Goal: Find specific page/section: Find specific page/section

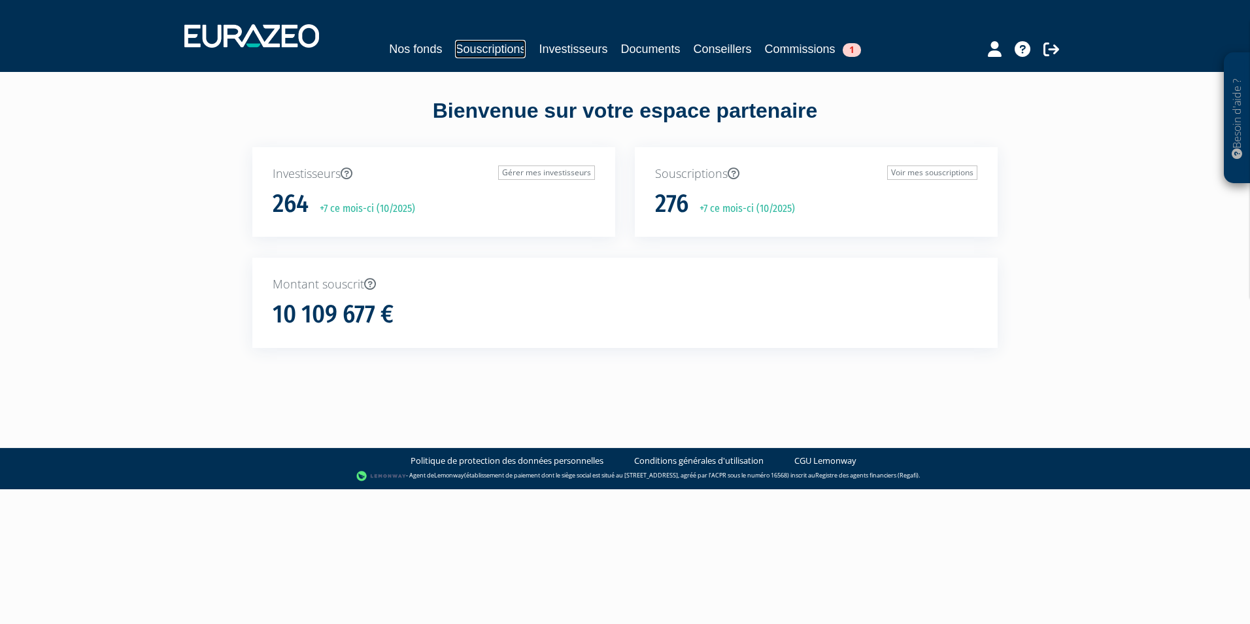
click at [481, 50] on link "Souscriptions" at bounding box center [490, 49] width 71 height 18
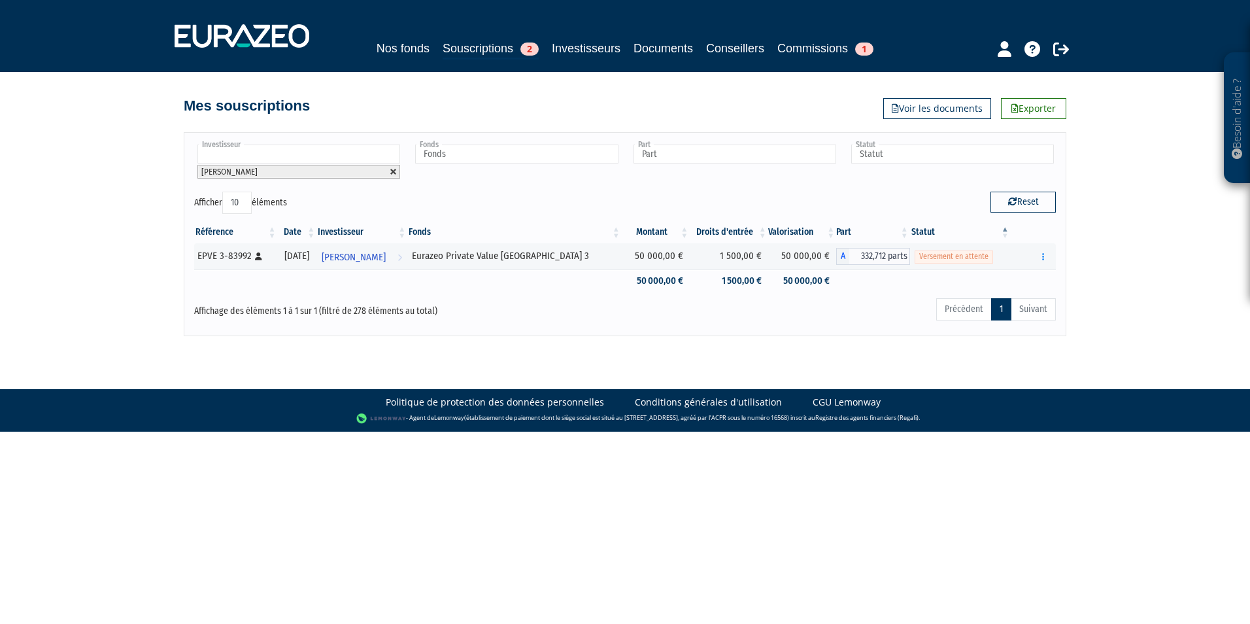
click at [394, 175] on link at bounding box center [394, 172] width 8 height 8
type input "Investisseur"
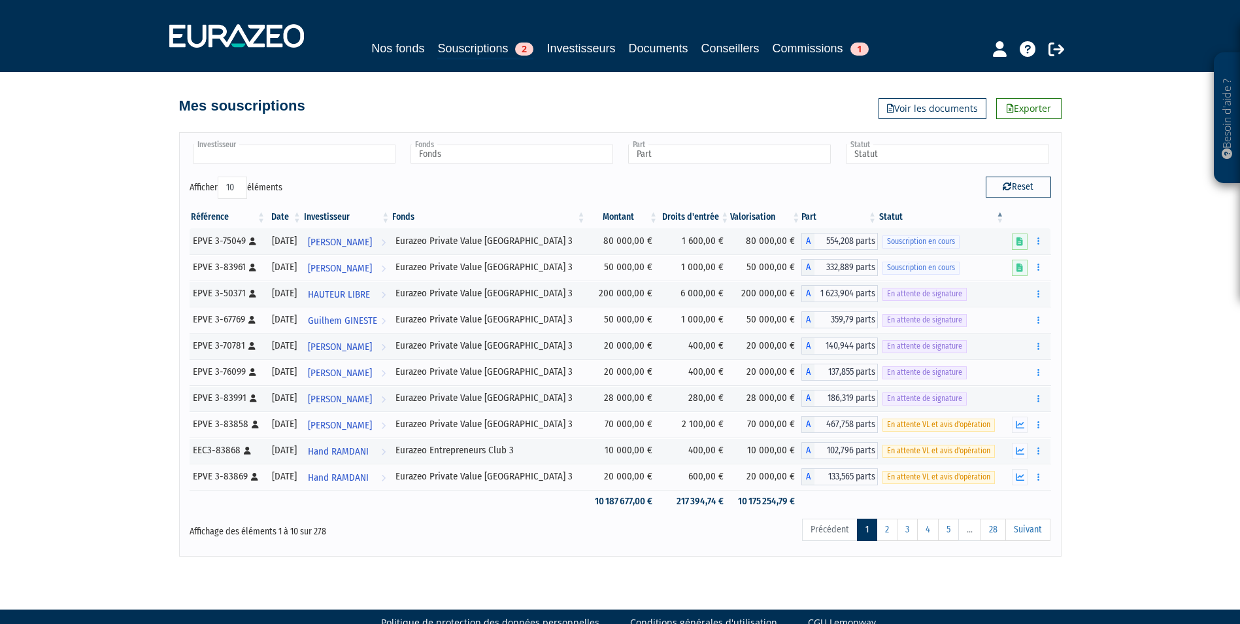
click at [308, 152] on input "text" at bounding box center [294, 154] width 203 height 19
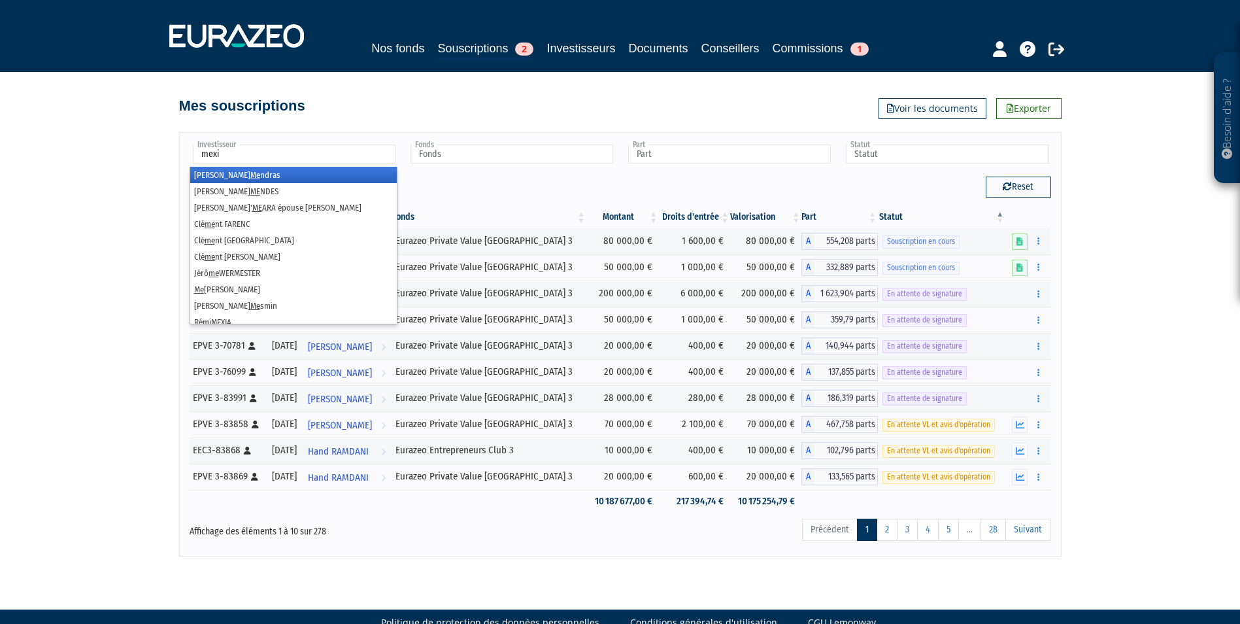
type input "mexia"
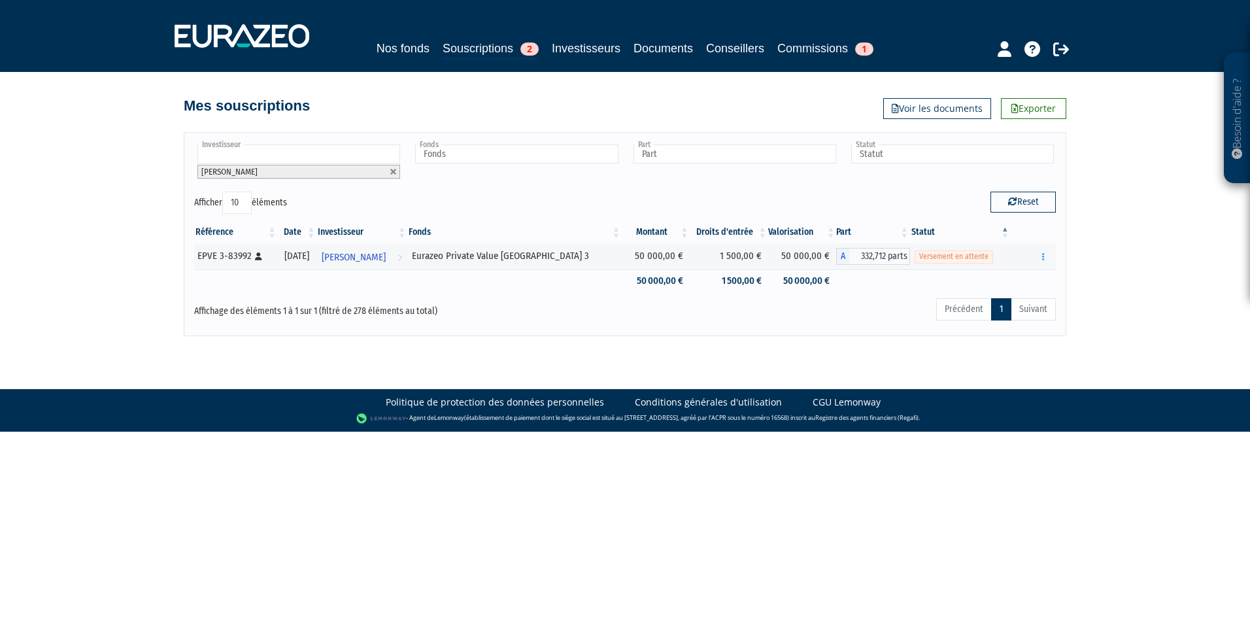
click at [399, 171] on li "[PERSON_NAME]" at bounding box center [298, 172] width 203 height 14
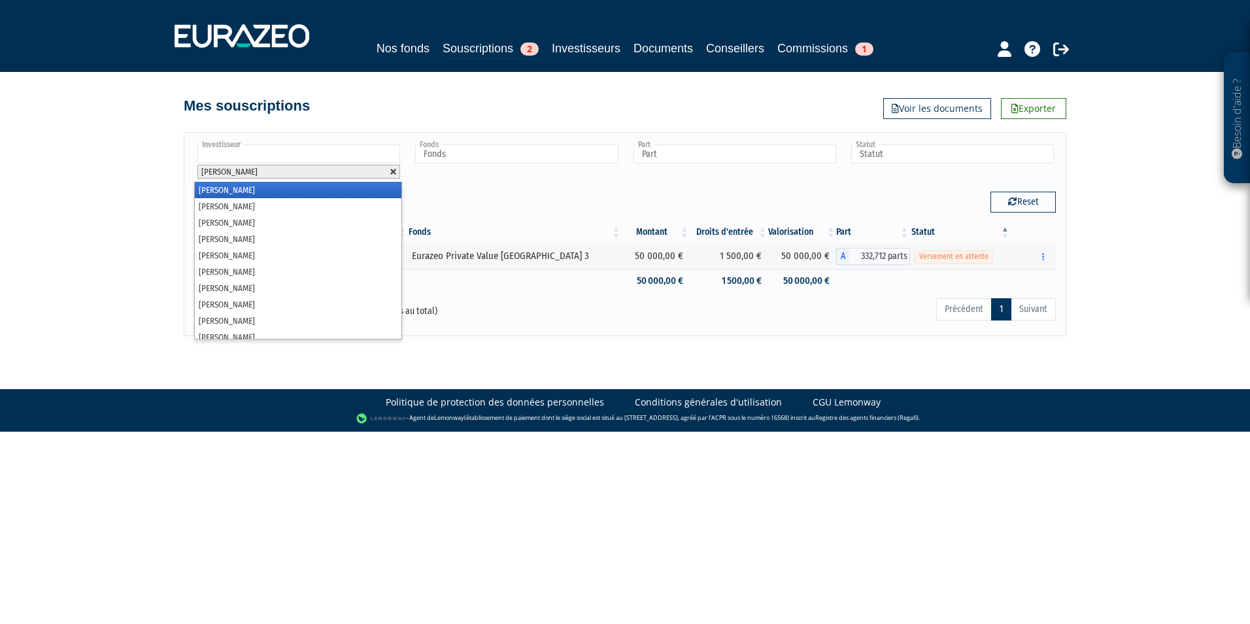
click at [392, 171] on link at bounding box center [394, 172] width 8 height 8
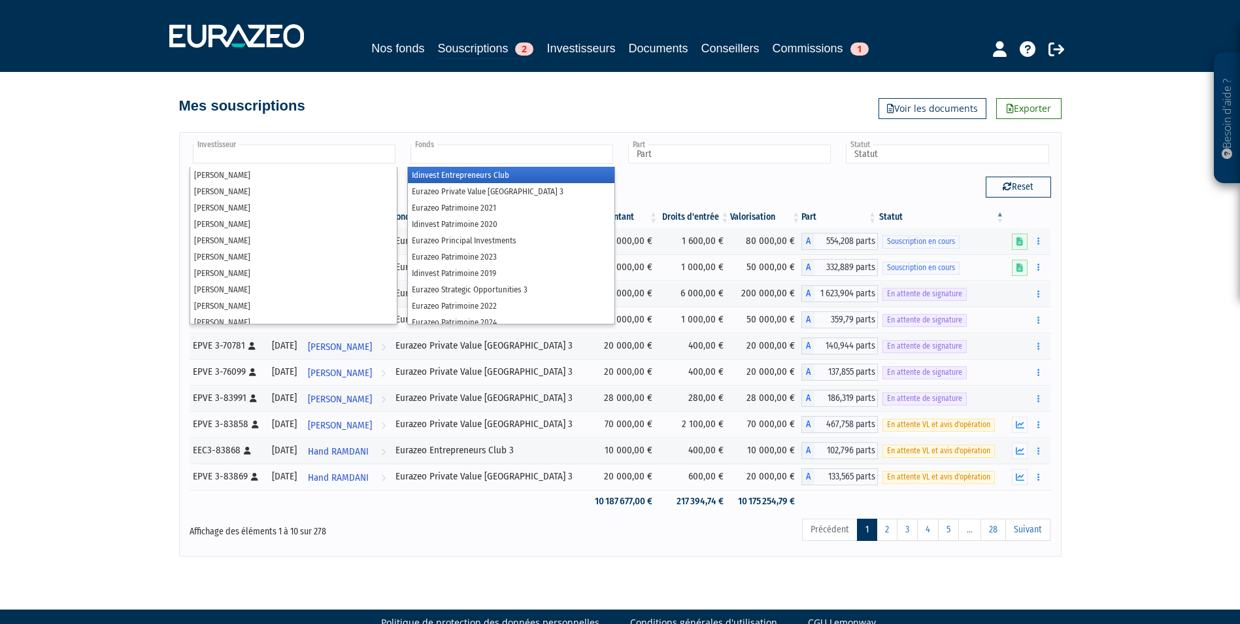
click at [409, 165] on ul at bounding box center [511, 155] width 208 height 24
type input "Investisseur"
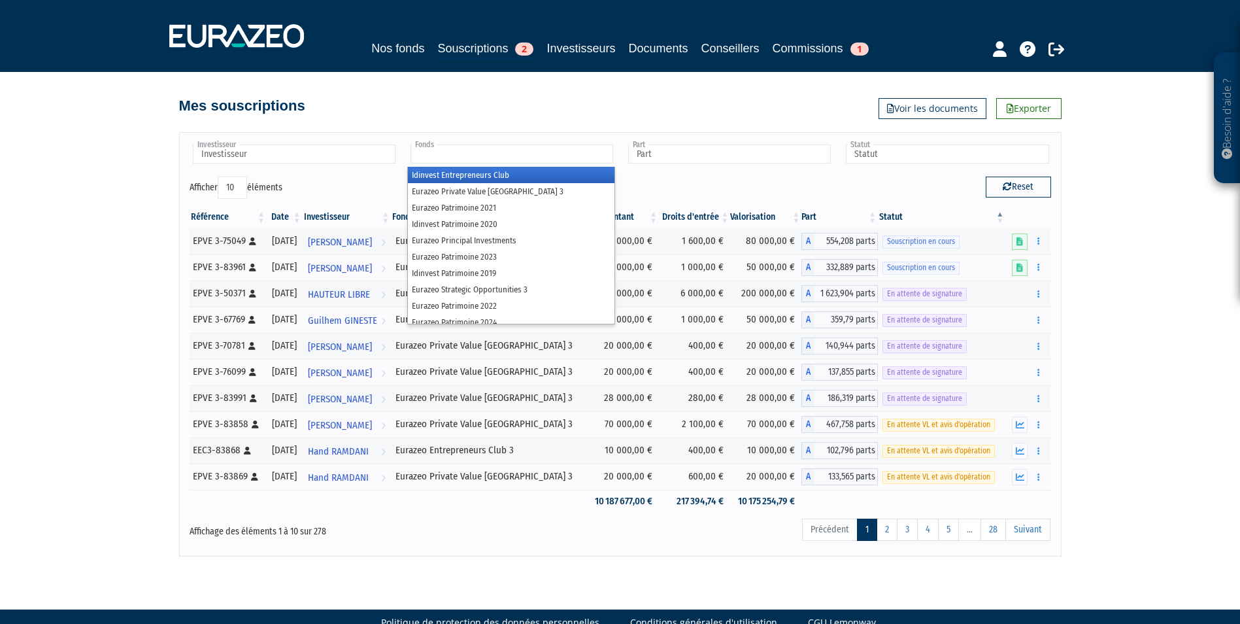
type input "Fonds"
click at [394, 167] on div "Investisseur [PERSON_NAME] [PERSON_NAME] [PERSON_NAME] [PERSON_NAME] [PERSON_NA…" at bounding box center [620, 160] width 881 height 34
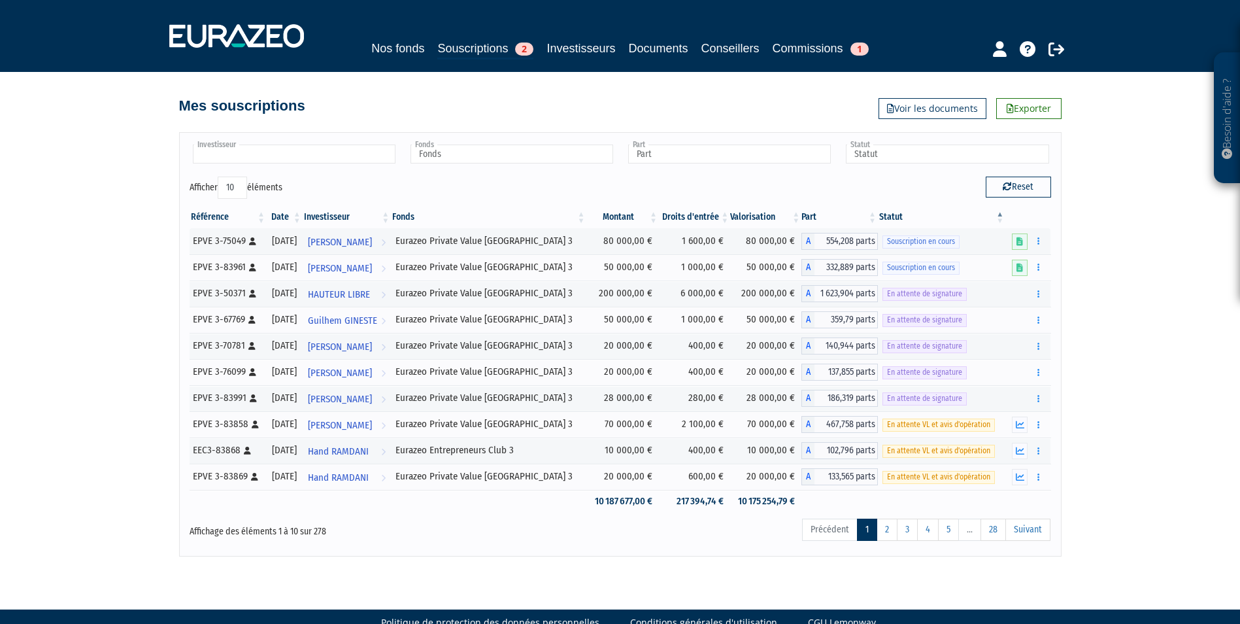
click at [362, 154] on input "text" at bounding box center [294, 154] width 203 height 19
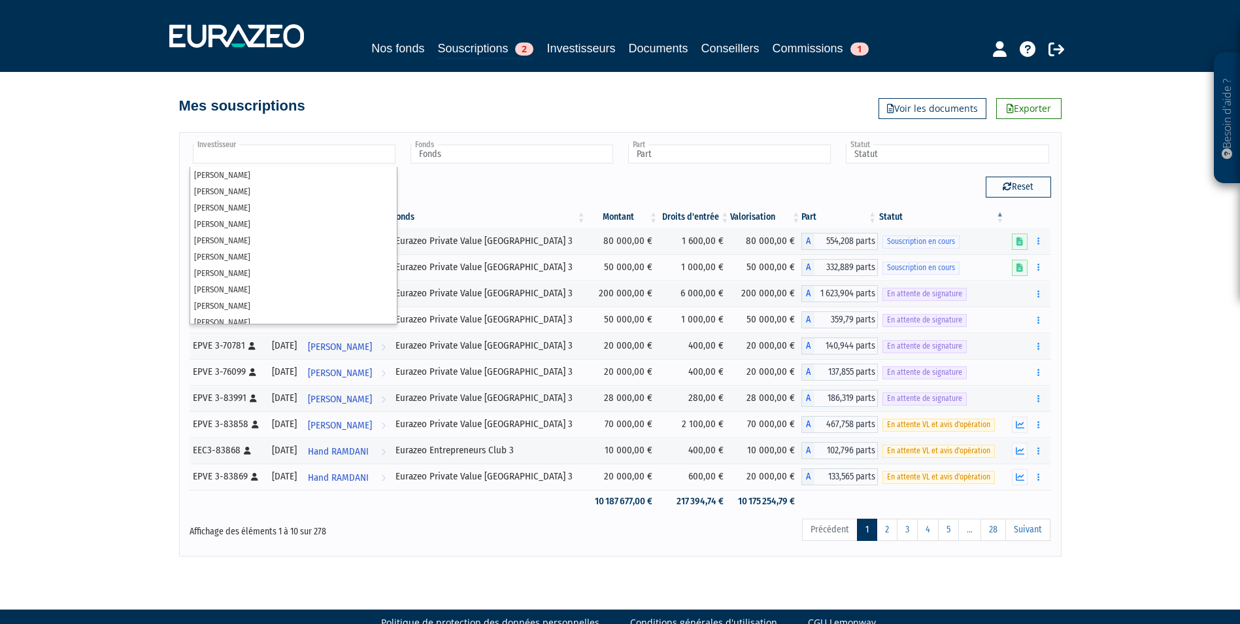
scroll to position [7, 0]
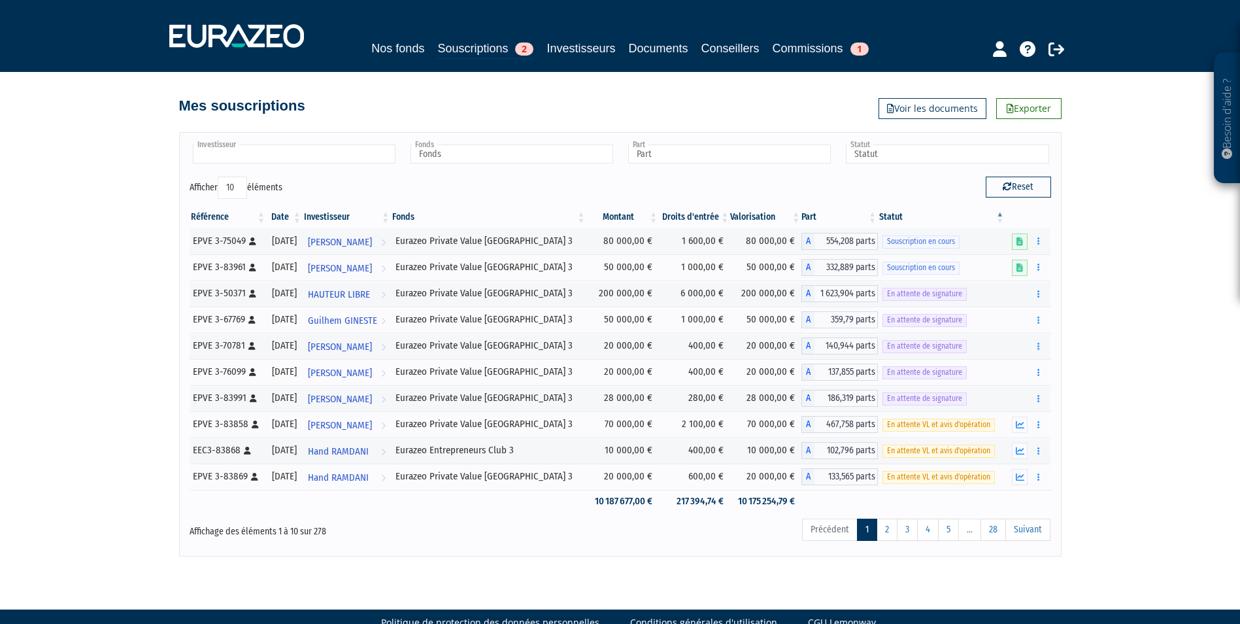
type input "Investisseur"
